Goal: Download file/media

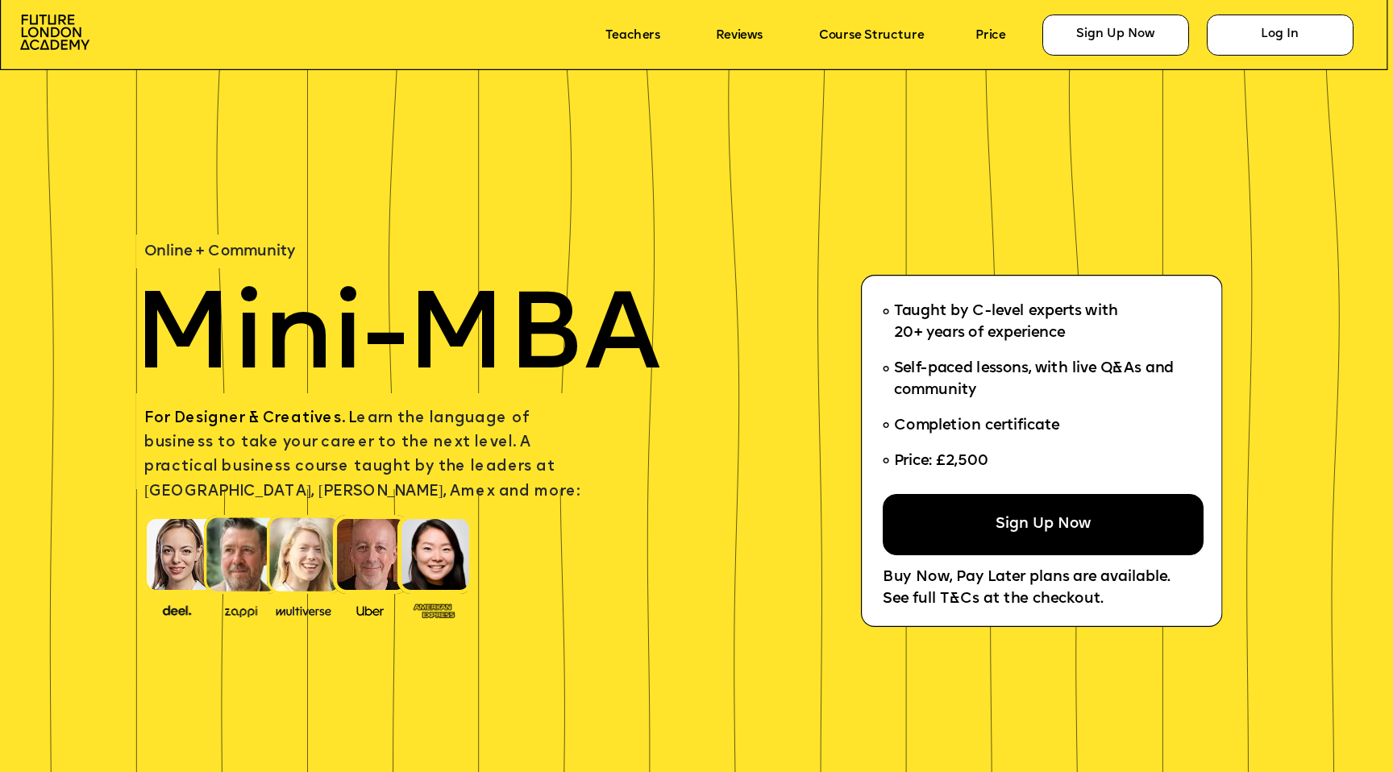
scroll to position [919, 0]
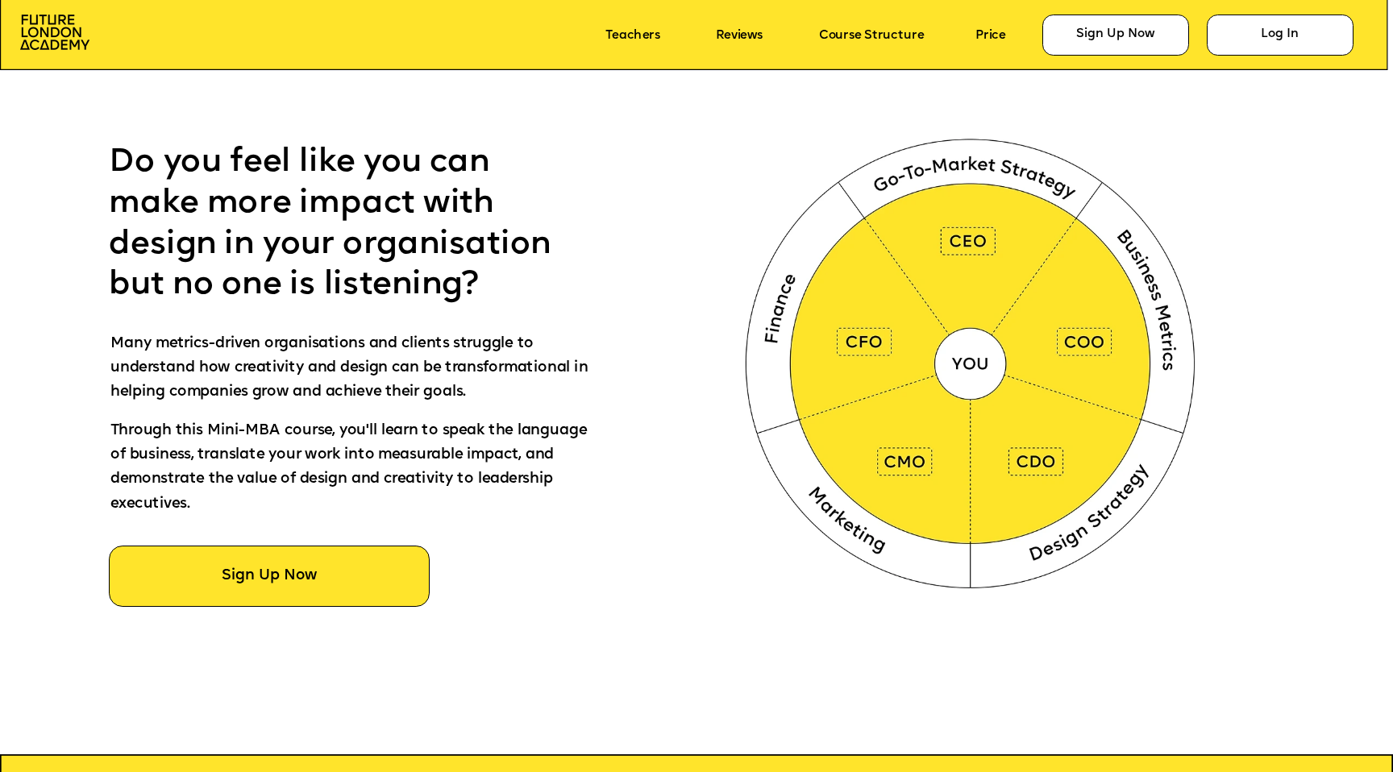
click at [1040, 465] on img at bounding box center [973, 360] width 518 height 521
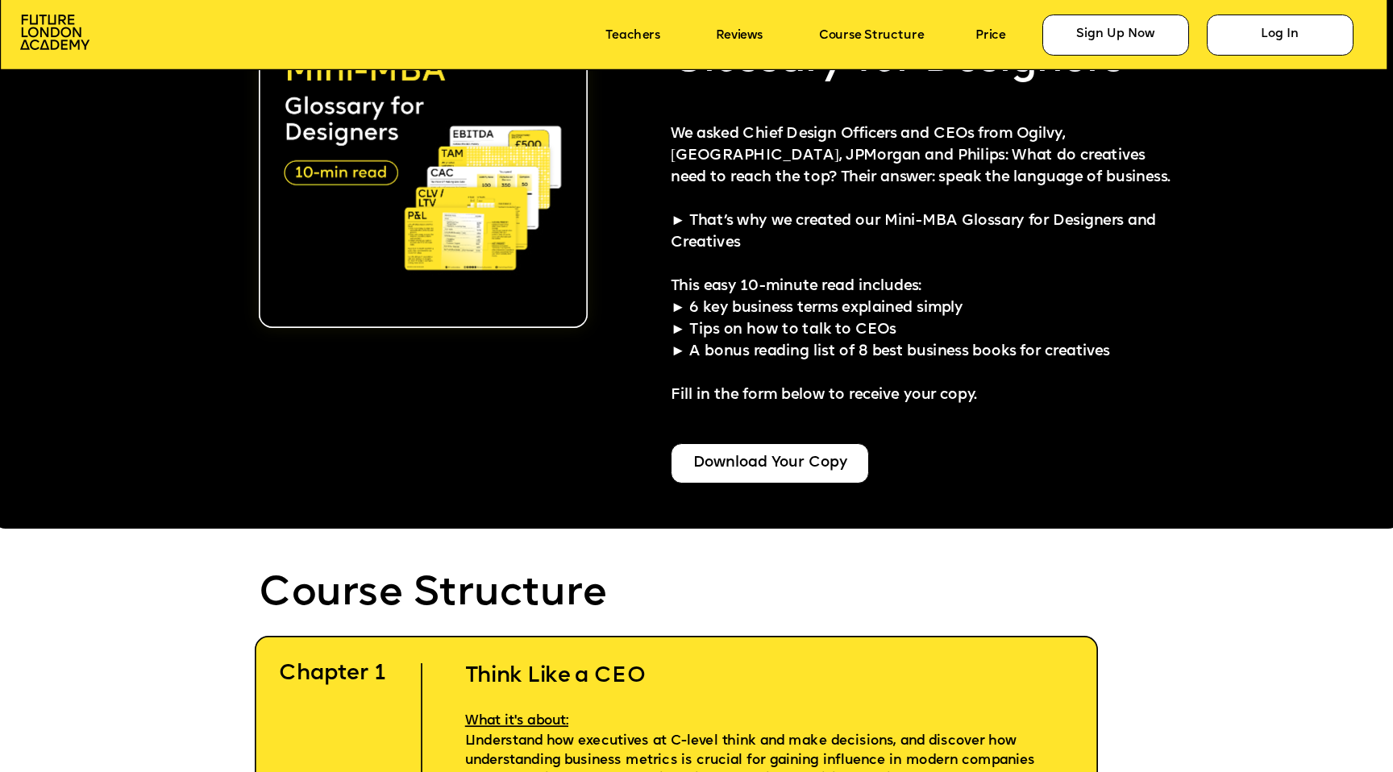
scroll to position [3714, 0]
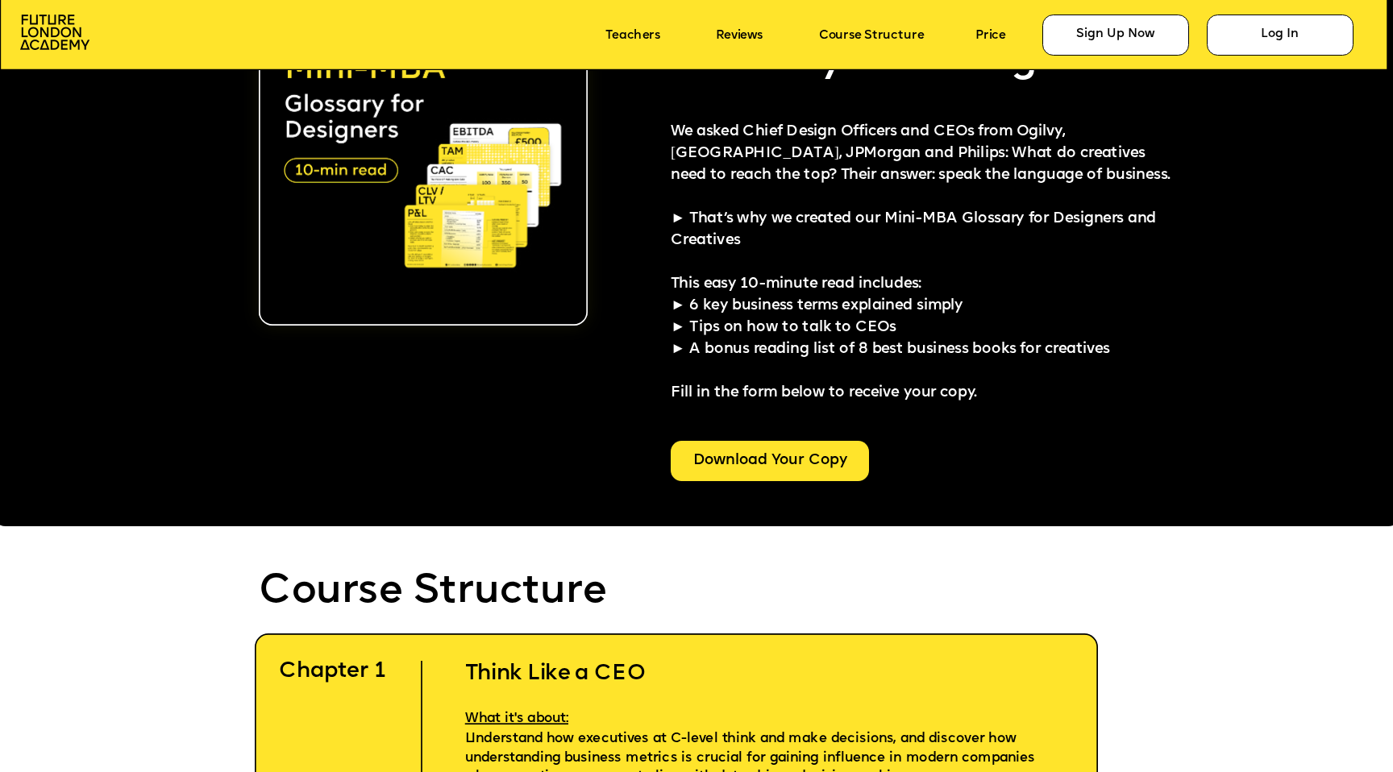
click at [803, 454] on div "Download Your Copy" at bounding box center [769, 461] width 198 height 41
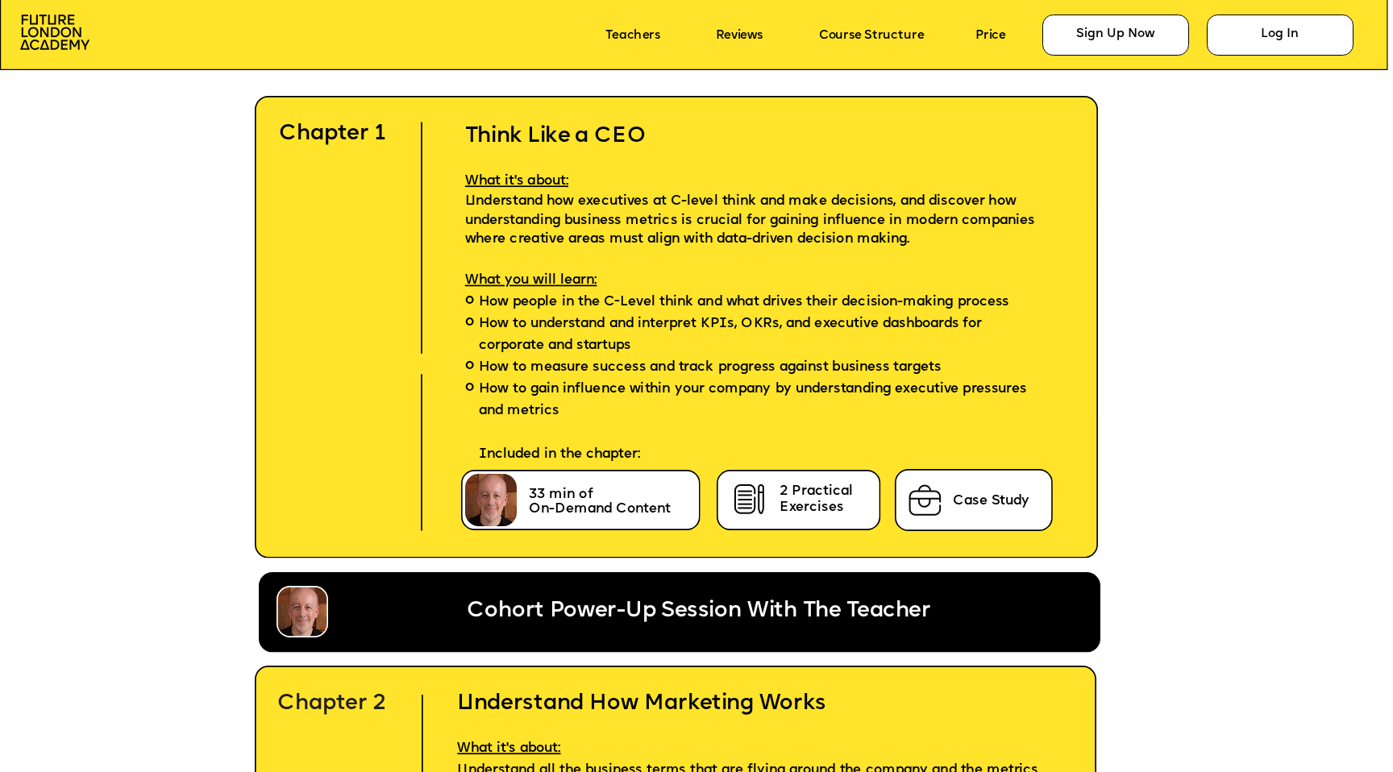
scroll to position [4260, 0]
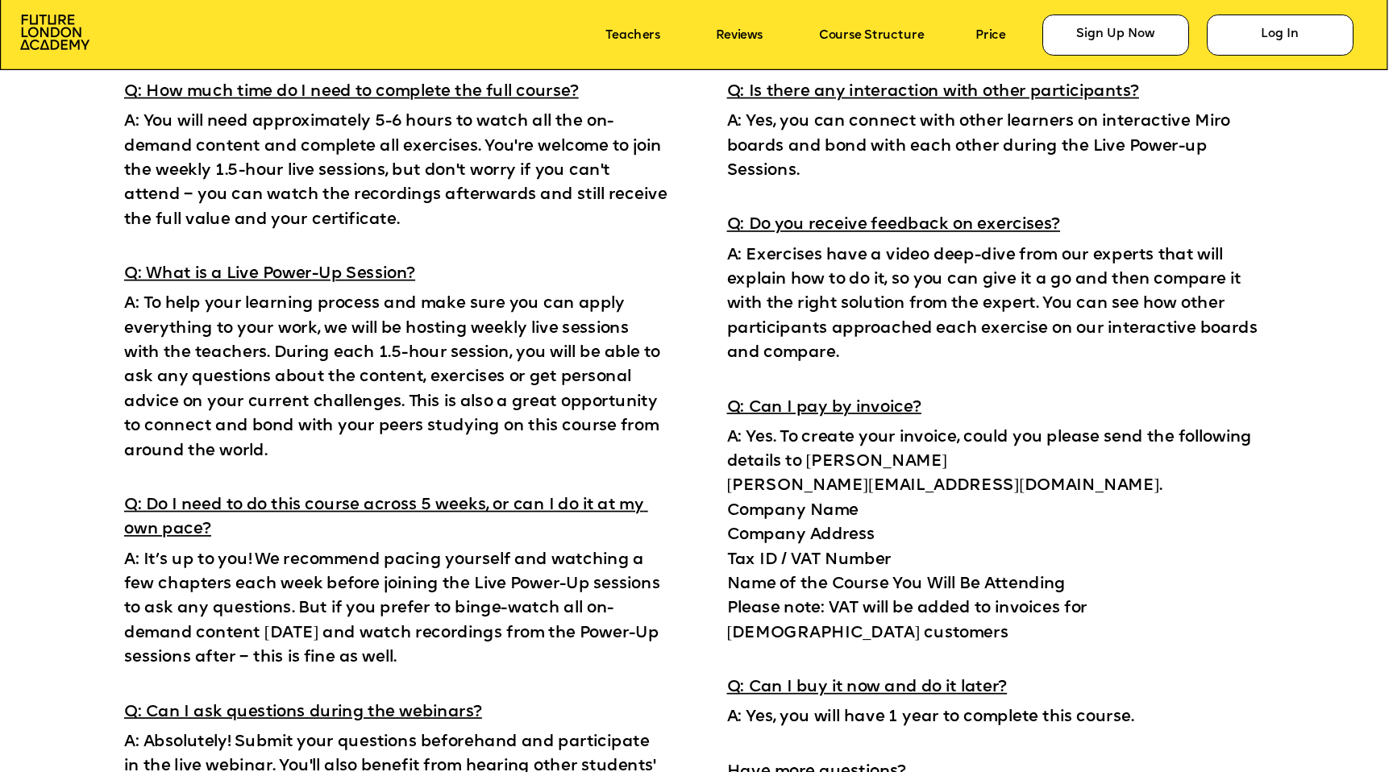
scroll to position [11336, 0]
